Goal: Use online tool/utility: Utilize a website feature to perform a specific function

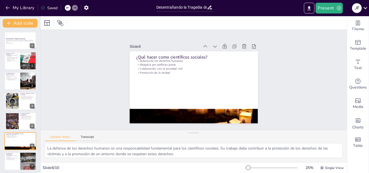
scroll to position [22, 0]
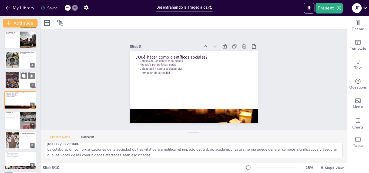
click at [12, 80] on div at bounding box center [12, 80] width 40 height 16
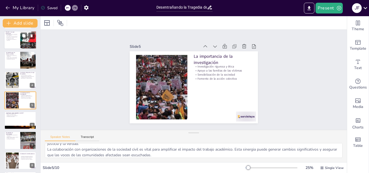
click at [21, 45] on div at bounding box center [29, 40] width 42 height 18
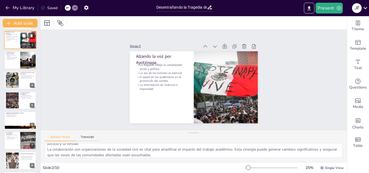
scroll to position [0, 0]
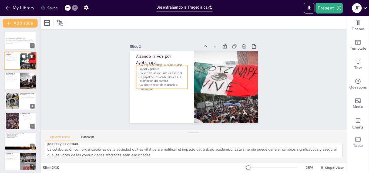
click at [15, 59] on p "El papel de los académicos en la promoción del cambio" at bounding box center [12, 59] width 13 height 2
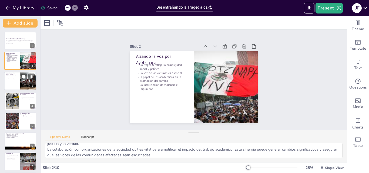
click at [14, 74] on p "Un desafío para las ciencias sociales" at bounding box center [12, 73] width 13 height 3
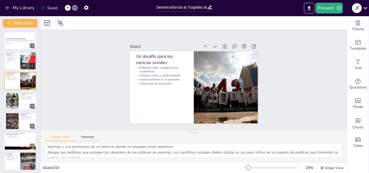
scroll to position [11, 0]
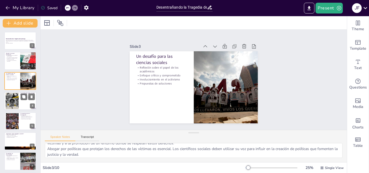
click at [18, 102] on div at bounding box center [12, 101] width 22 height 16
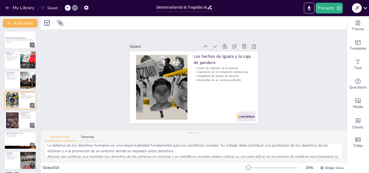
scroll to position [0, 0]
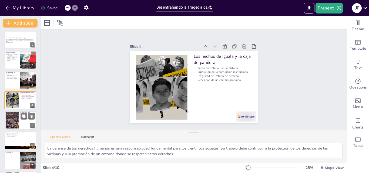
click at [13, 120] on div at bounding box center [12, 120] width 40 height 16
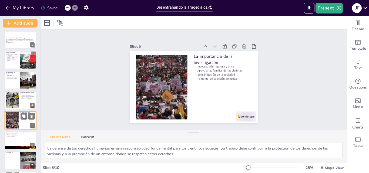
scroll to position [21, 0]
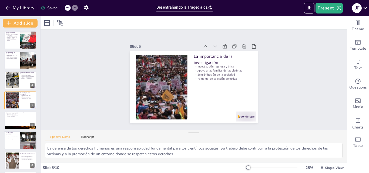
click at [12, 133] on p "El papel de las humanidades" at bounding box center [12, 133] width 13 height 3
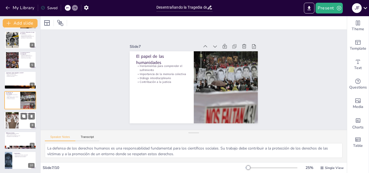
click at [11, 122] on div at bounding box center [12, 120] width 25 height 16
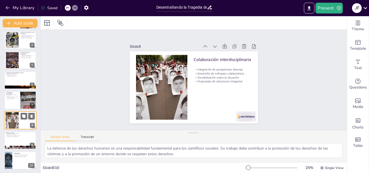
scroll to position [62, 0]
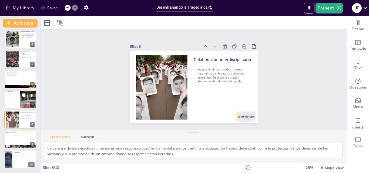
click at [16, 99] on div at bounding box center [20, 100] width 32 height 18
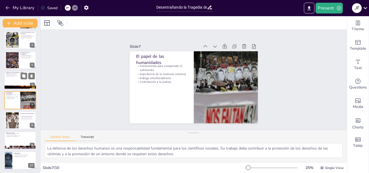
click at [16, 80] on div at bounding box center [20, 80] width 32 height 18
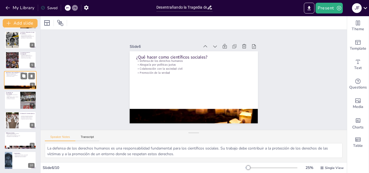
scroll to position [41, 0]
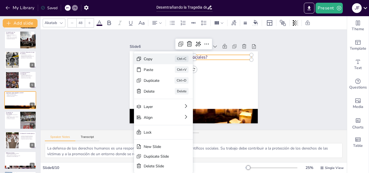
click at [147, 59] on div "Copy" at bounding box center [152, 59] width 16 height 5
